Goal: Task Accomplishment & Management: Manage account settings

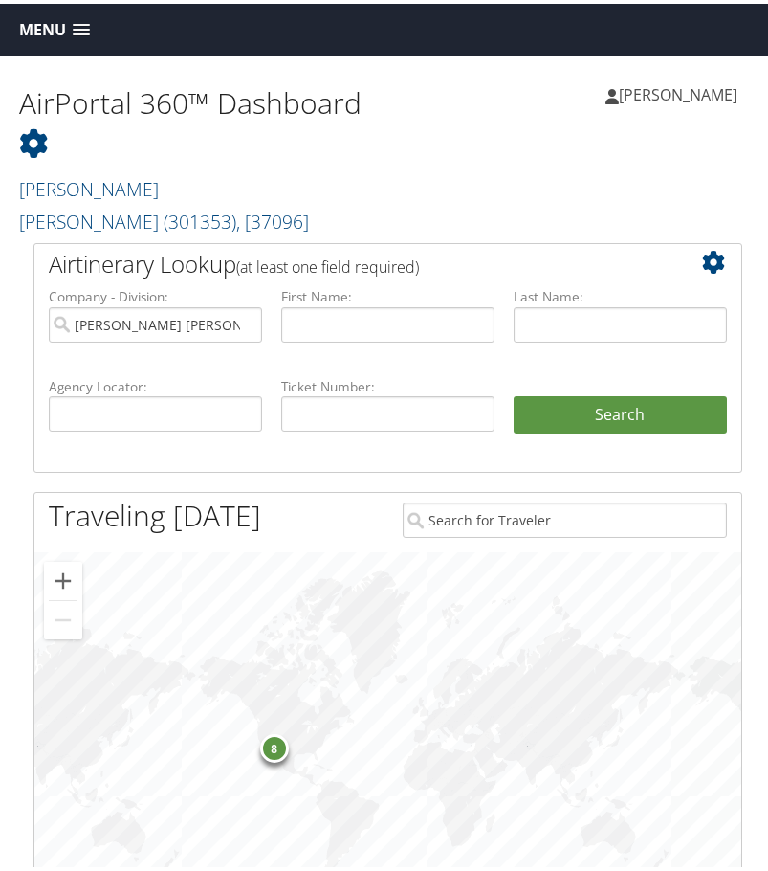
click at [79, 22] on span at bounding box center [81, 26] width 17 height 13
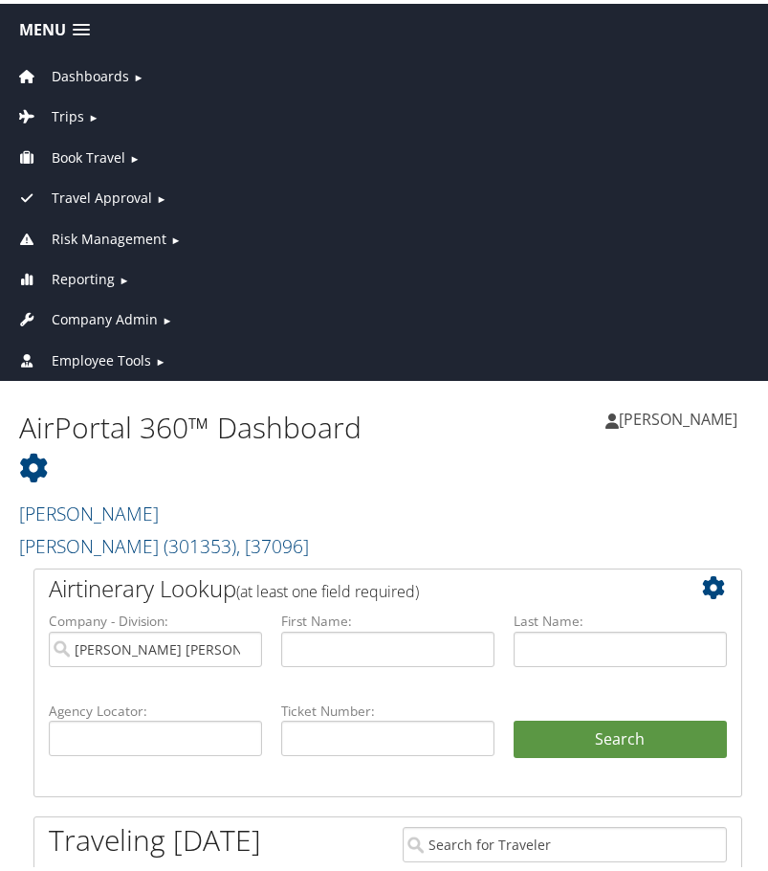
click at [89, 113] on span "►" at bounding box center [93, 113] width 11 height 14
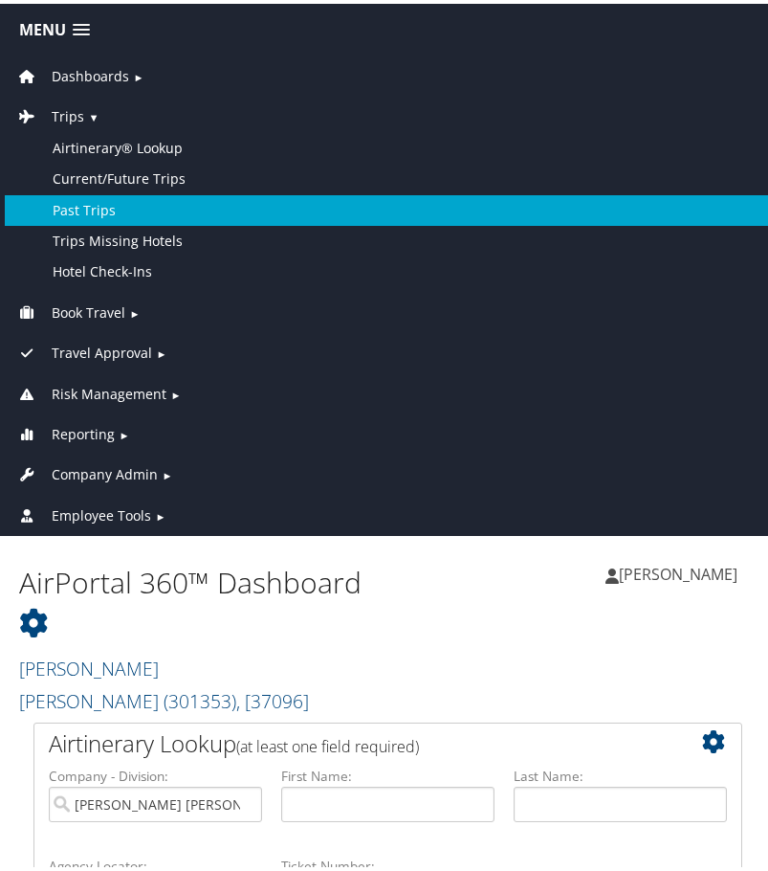
click at [108, 206] on link "Past Trips" at bounding box center [388, 206] width 766 height 31
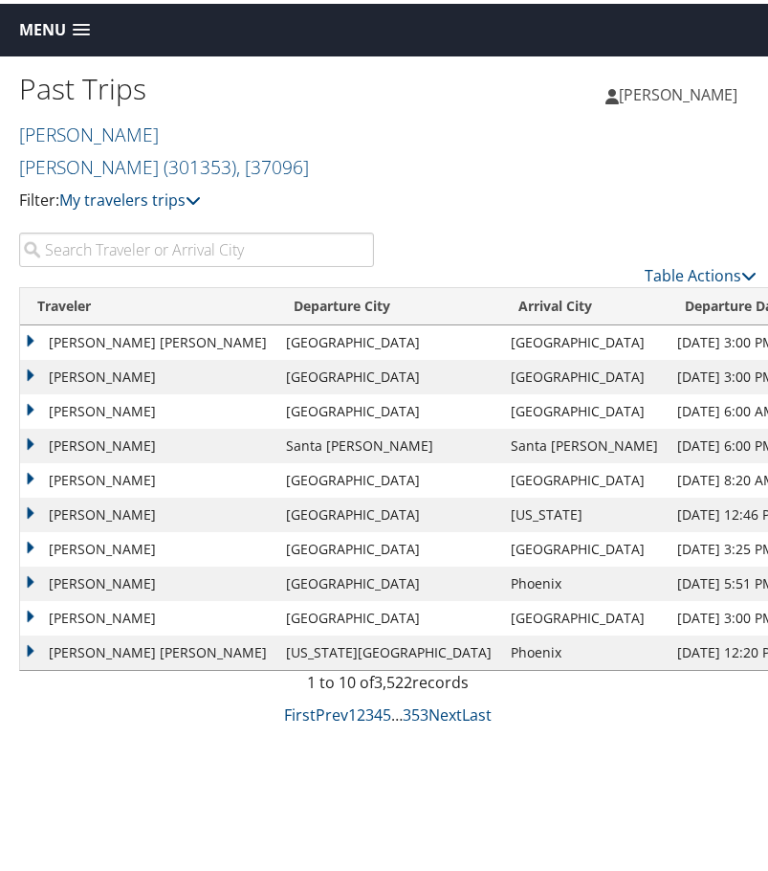
click at [279, 229] on input "search" at bounding box center [196, 246] width 355 height 34
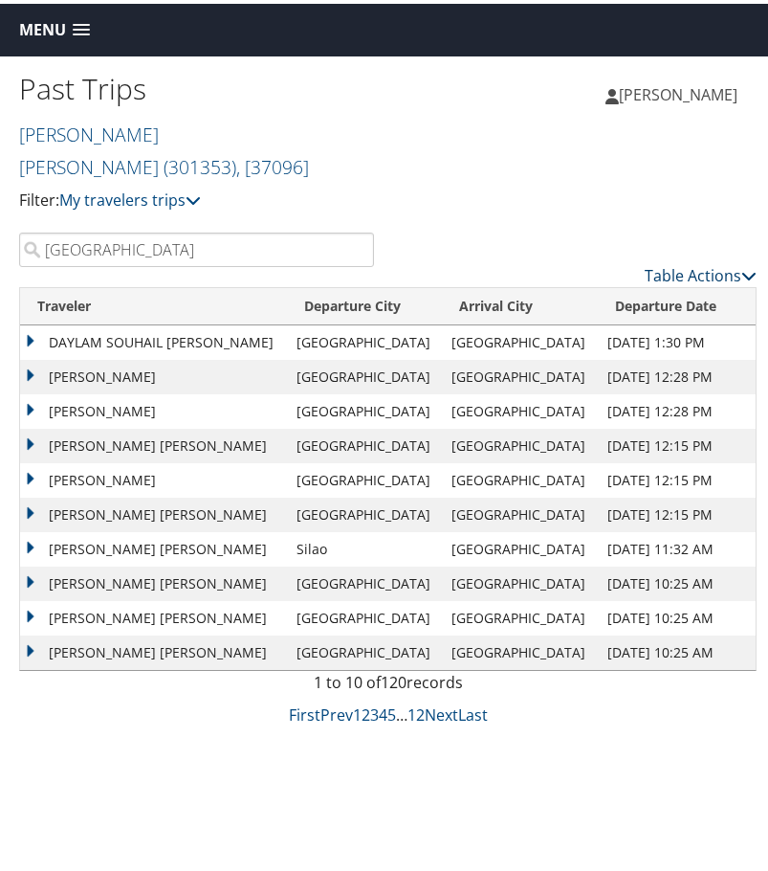
type input "guadalajara"
click at [694, 261] on link "Table Actions" at bounding box center [701, 271] width 112 height 21
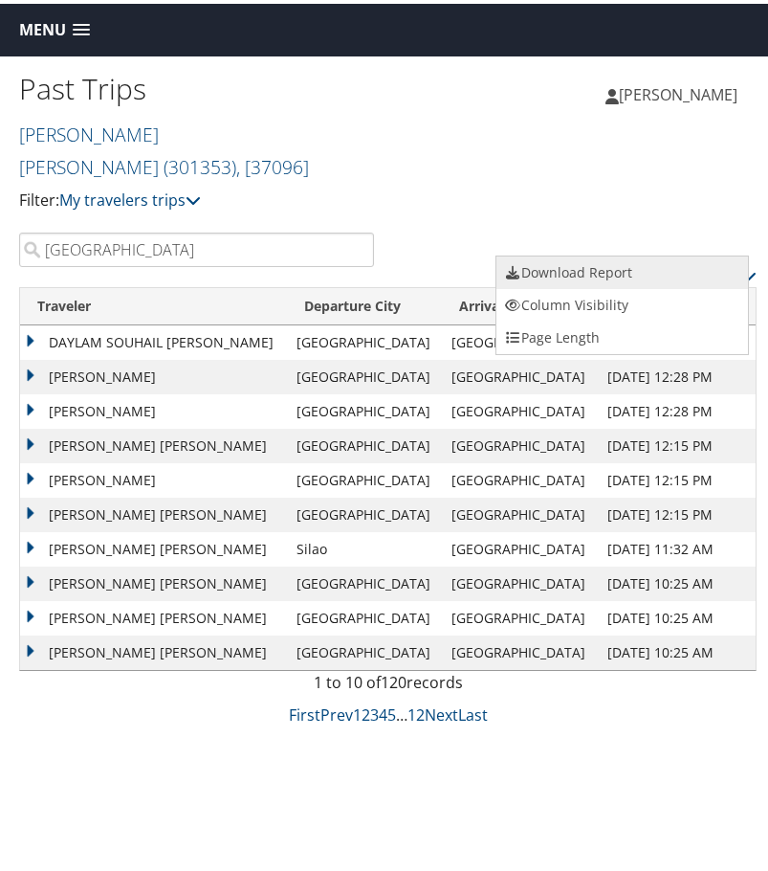
click at [534, 273] on link "Download Report" at bounding box center [622, 269] width 252 height 33
